Goal: Information Seeking & Learning: Understand process/instructions

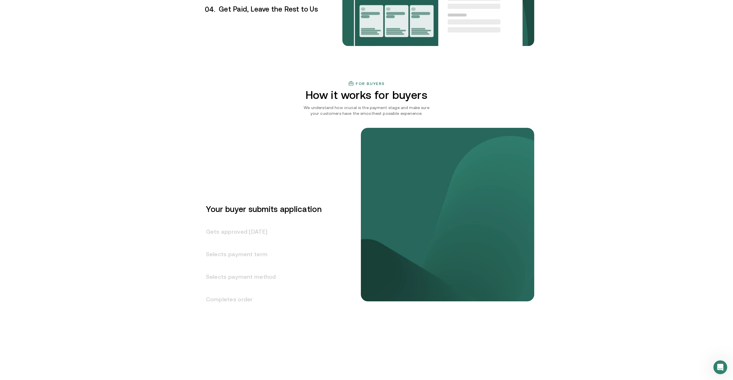
scroll to position [694, 0]
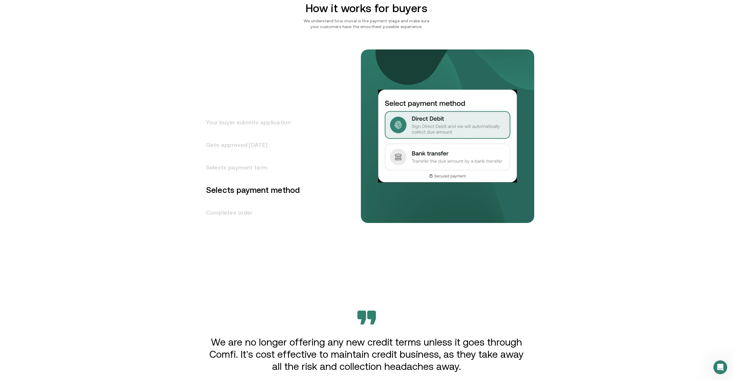
click at [137, 89] on div "For buyers How it works for buyers We understand how crucial is the payment sta…" at bounding box center [366, 135] width 733 height 282
click at [237, 122] on h3 "Your buyer submits application" at bounding box center [249, 122] width 101 height 23
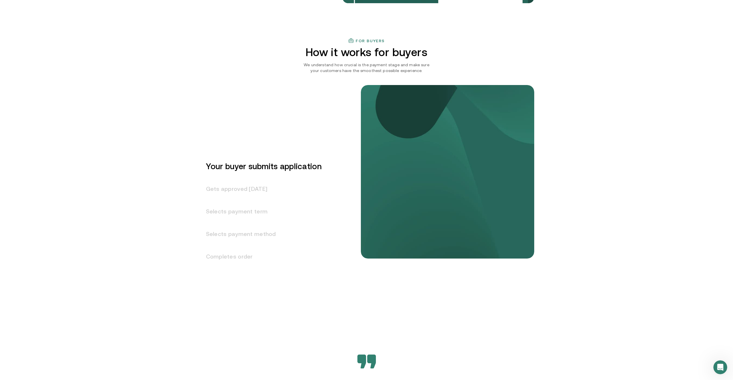
scroll to position [626, 0]
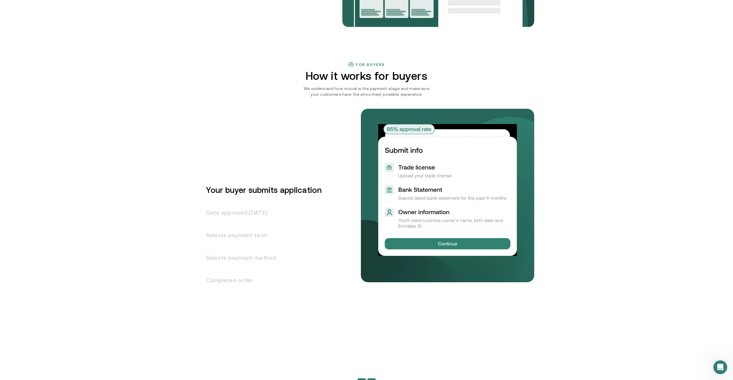
click at [256, 212] on h3 "Gets approved [DATE]" at bounding box center [260, 212] width 123 height 23
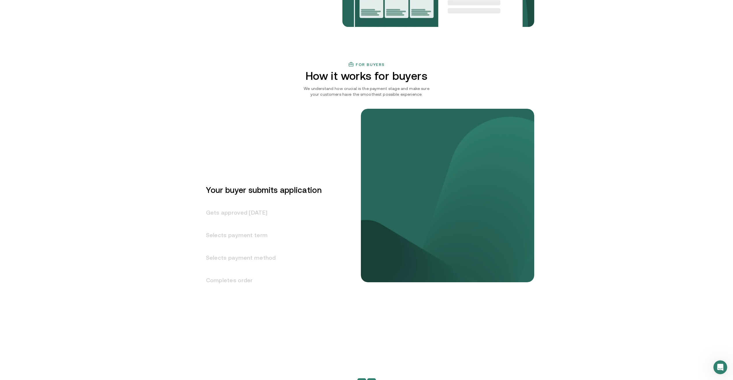
scroll to position [649, 0]
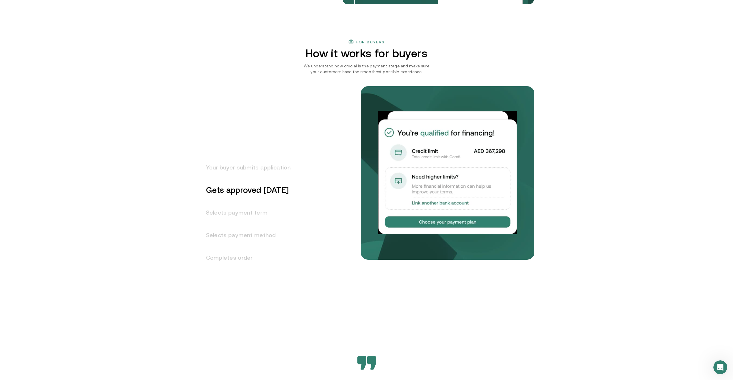
click at [256, 212] on h3 "Selects payment term" at bounding box center [245, 212] width 92 height 23
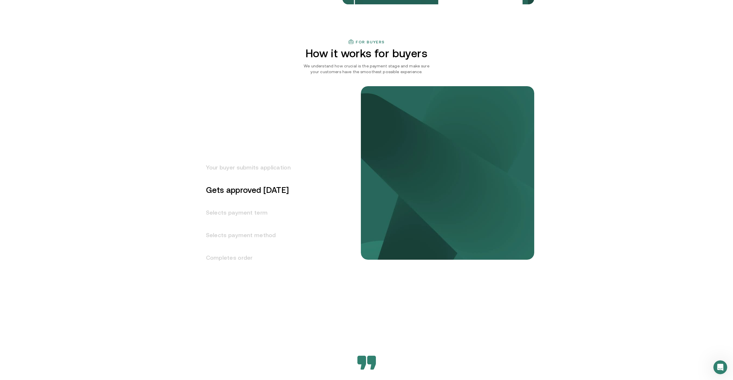
scroll to position [671, 0]
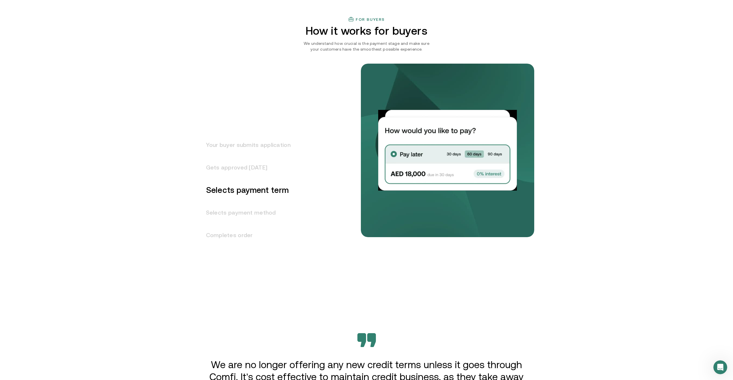
click at [256, 212] on h3 "Selects payment method" at bounding box center [245, 212] width 92 height 23
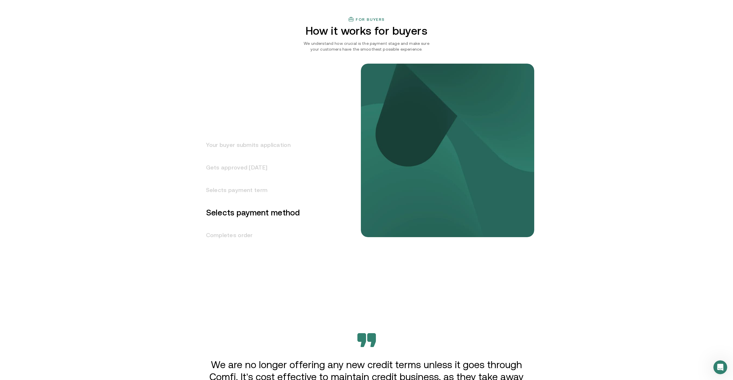
scroll to position [694, 0]
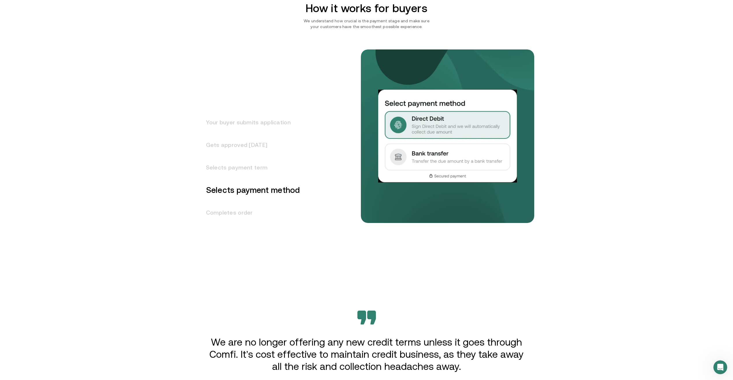
click at [256, 212] on h3 "Completes order" at bounding box center [249, 212] width 101 height 23
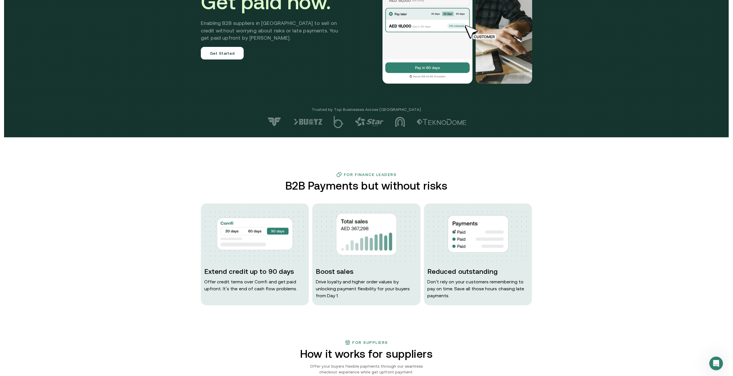
scroll to position [0, 0]
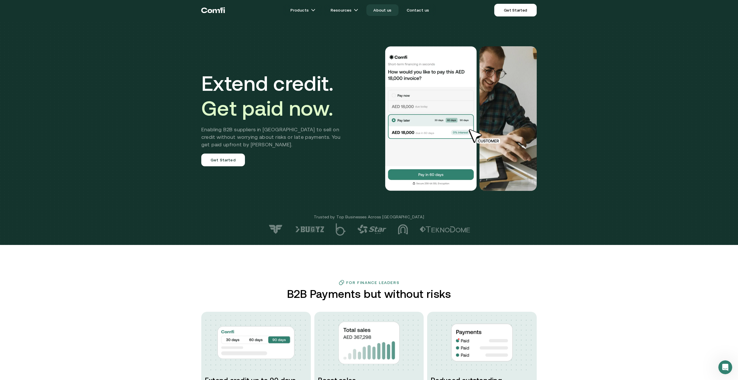
click at [383, 12] on link "About us" at bounding box center [382, 10] width 32 height 12
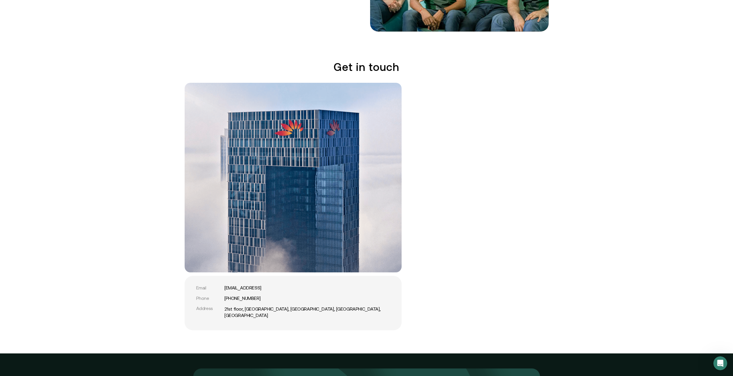
scroll to position [1041, 0]
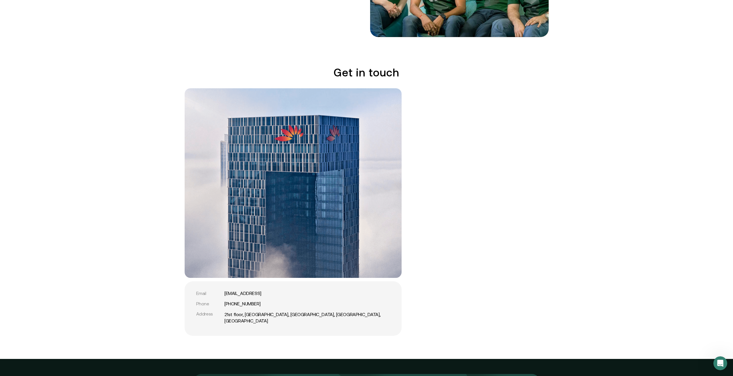
drag, startPoint x: 98, startPoint y: 169, endPoint x: 115, endPoint y: 166, distance: 16.9
click at [99, 169] on div "Get in touch Email [EMAIL_ADDRESS] Phone [PHONE_NUMBER] Address [GEOGRAPHIC_DAT…" at bounding box center [366, 200] width 733 height 269
